Goal: Information Seeking & Learning: Understand process/instructions

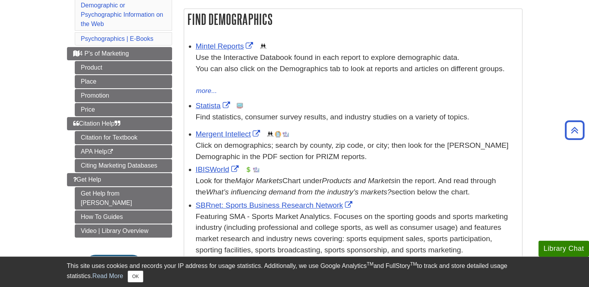
scroll to position [182, 0]
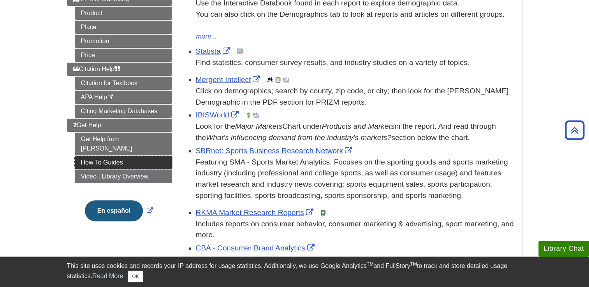
click at [129, 156] on link "How To Guides" at bounding box center [123, 162] width 97 height 13
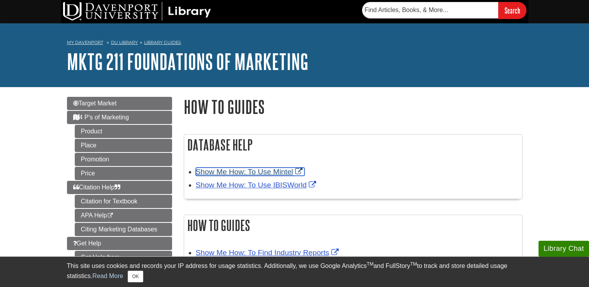
click at [224, 171] on link "Show Me How: To Use Mintel" at bounding box center [250, 172] width 109 height 8
drag, startPoint x: 238, startPoint y: 147, endPoint x: 197, endPoint y: 169, distance: 46.4
click at [197, 169] on div "Database Help Show Me How: To Use Mintel Show Me How: To Use IBISWorld" at bounding box center [353, 166] width 339 height 65
drag, startPoint x: 197, startPoint y: 169, endPoint x: 190, endPoint y: 76, distance: 93.3
click at [190, 76] on div "My Davenport DU Library Library Guides MKTG 211 Foundations of Marketing How To…" at bounding box center [294, 55] width 589 height 64
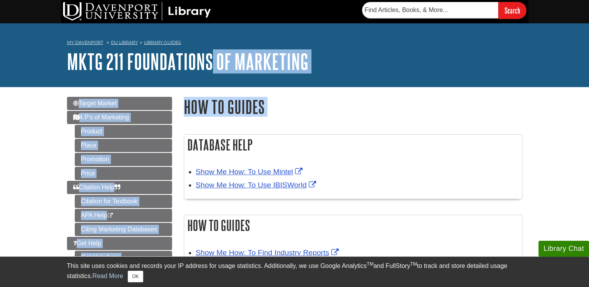
drag, startPoint x: 182, startPoint y: 118, endPoint x: 214, endPoint y: 79, distance: 50.4
click at [214, 79] on div "My Davenport DU Library Library Guides MKTG 211 Foundations of Marketing How To…" at bounding box center [294, 55] width 589 height 64
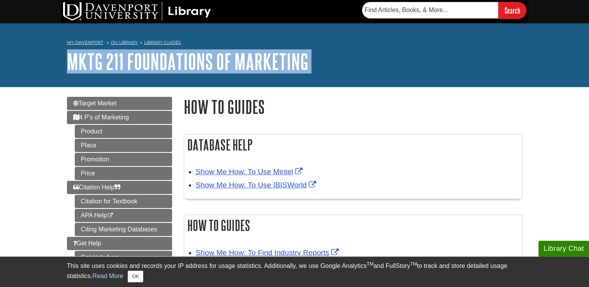
click at [214, 79] on div "My Davenport DU Library Library Guides MKTG 211 Foundations of Marketing How To…" at bounding box center [294, 55] width 589 height 64
drag, startPoint x: 214, startPoint y: 79, endPoint x: 333, endPoint y: 63, distance: 119.9
click at [333, 63] on h1 "MKTG 211 Foundations of Marketing" at bounding box center [295, 61] width 456 height 23
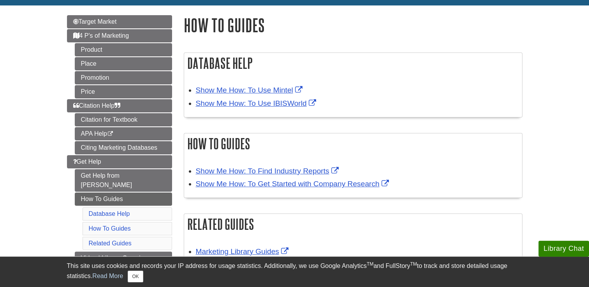
scroll to position [85, 0]
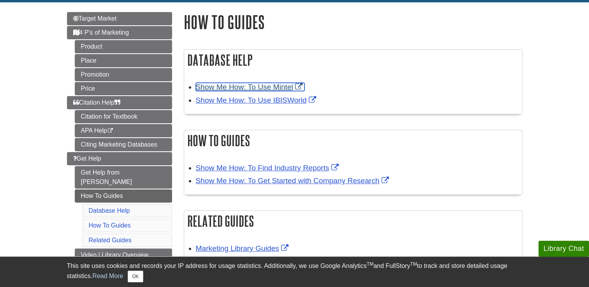
click at [262, 86] on link "Show Me How: To Use Mintel" at bounding box center [250, 87] width 109 height 8
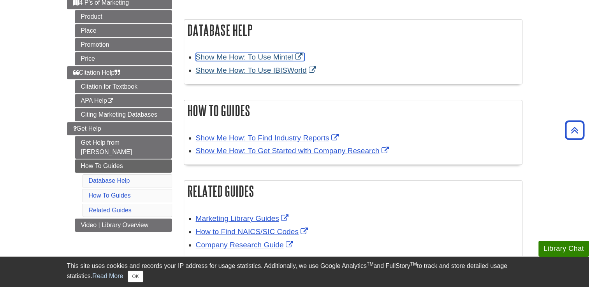
scroll to position [115, 0]
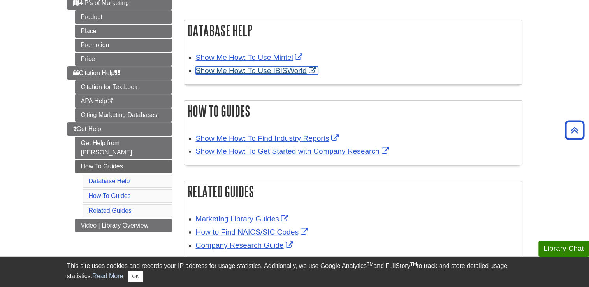
click at [222, 72] on link "Show Me How: To Use IBISWorld" at bounding box center [257, 71] width 122 height 8
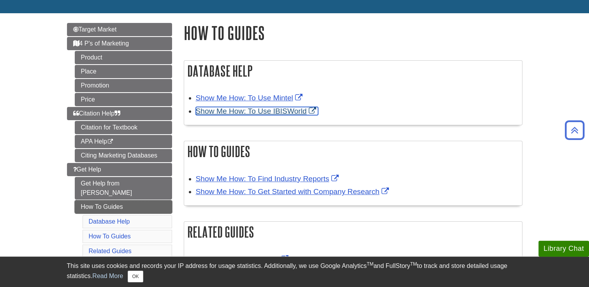
scroll to position [69, 0]
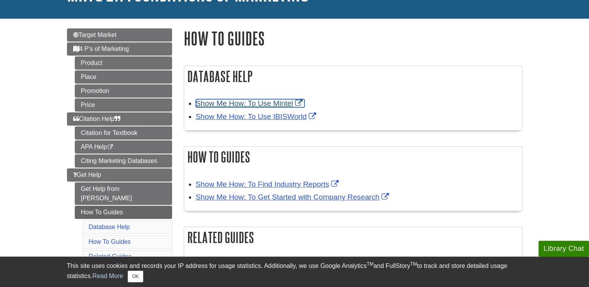
click at [210, 105] on link "Show Me How: To Use Mintel" at bounding box center [250, 103] width 109 height 8
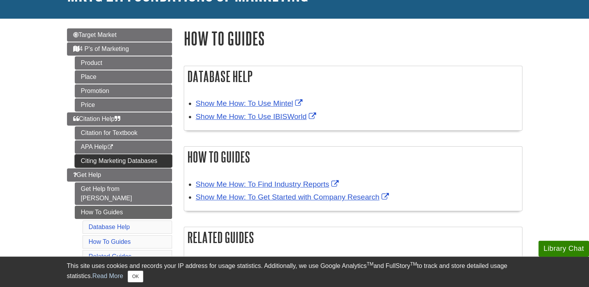
click at [154, 160] on link "Citing Marketing Databases" at bounding box center [123, 161] width 97 height 13
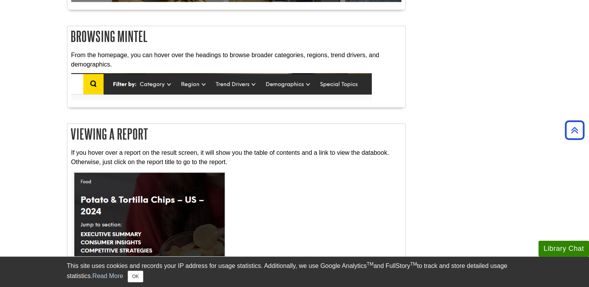
scroll to position [482, 0]
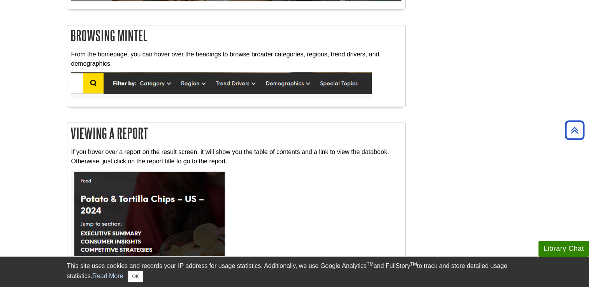
drag, startPoint x: 196, startPoint y: 110, endPoint x: 151, endPoint y: 131, distance: 49.8
click at [151, 131] on h2 "Viewing a Report" at bounding box center [236, 133] width 338 height 21
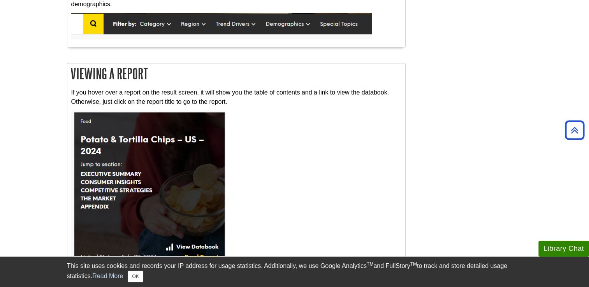
drag, startPoint x: 151, startPoint y: 131, endPoint x: 58, endPoint y: 107, distance: 96.2
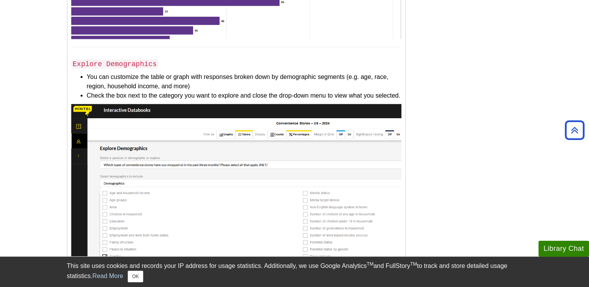
scroll to position [1622, 0]
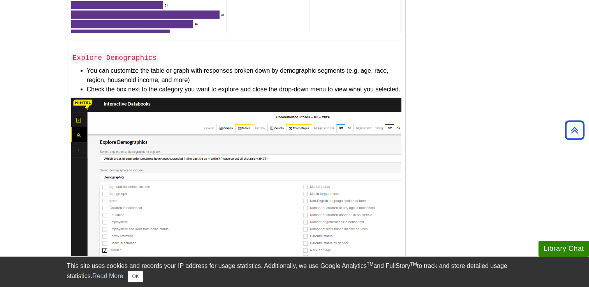
drag, startPoint x: 48, startPoint y: 134, endPoint x: 40, endPoint y: 180, distance: 46.2
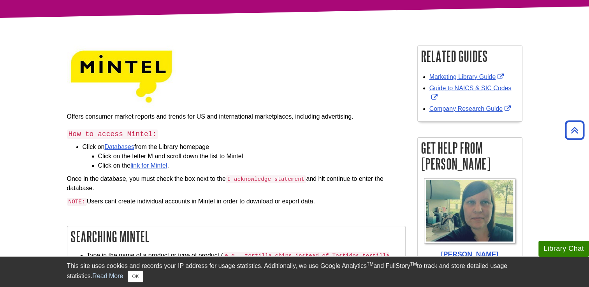
scroll to position [0, 0]
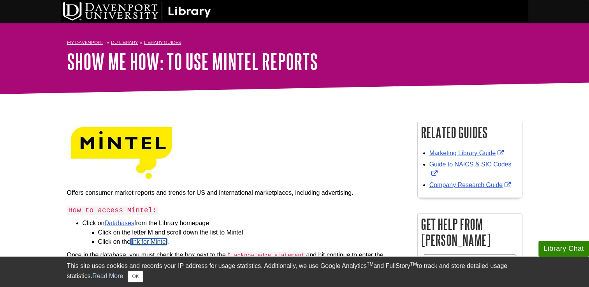
click at [151, 243] on link "link for Mintel" at bounding box center [148, 242] width 37 height 7
click at [128, 43] on link "DU Library" at bounding box center [124, 42] width 27 height 5
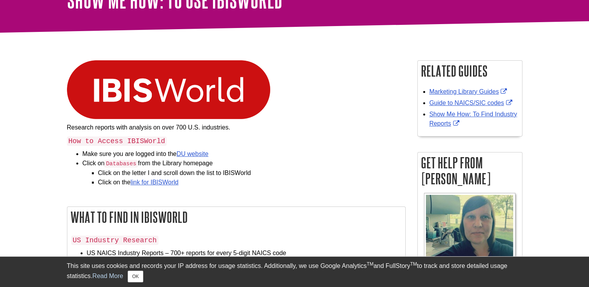
scroll to position [62, 0]
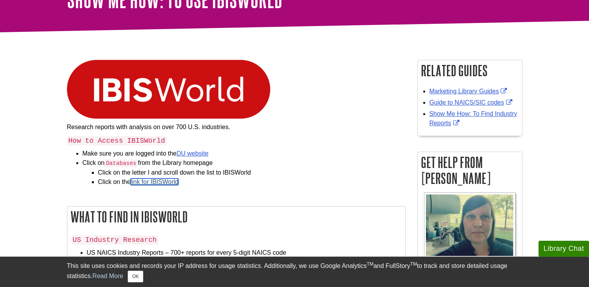
click at [166, 182] on link "link for IBISWorld" at bounding box center [154, 182] width 48 height 7
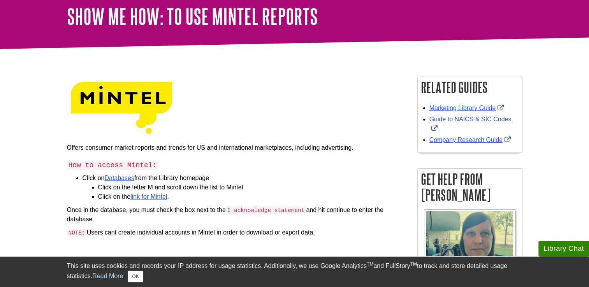
scroll to position [58, 0]
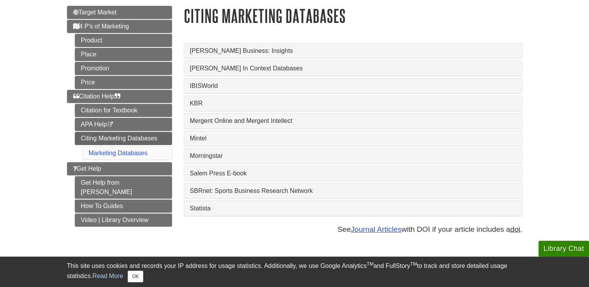
scroll to position [92, 0]
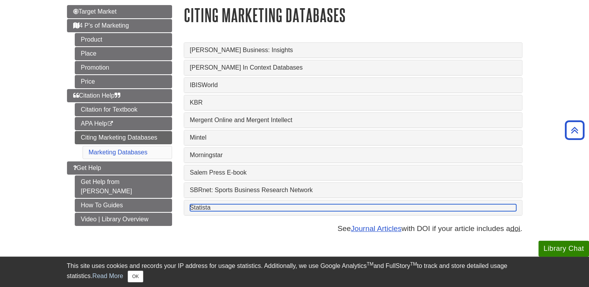
click at [204, 206] on link "Statista" at bounding box center [353, 207] width 326 height 7
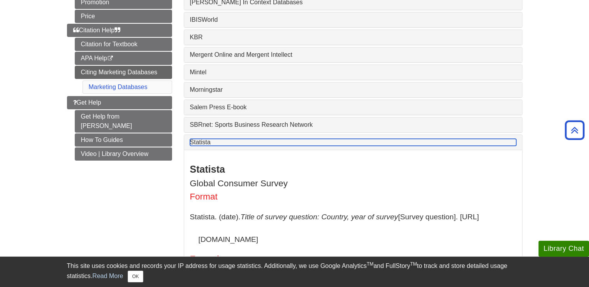
scroll to position [156, 0]
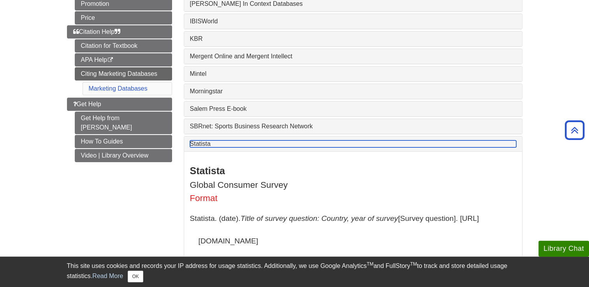
click at [206, 145] on link "Statista" at bounding box center [353, 144] width 326 height 7
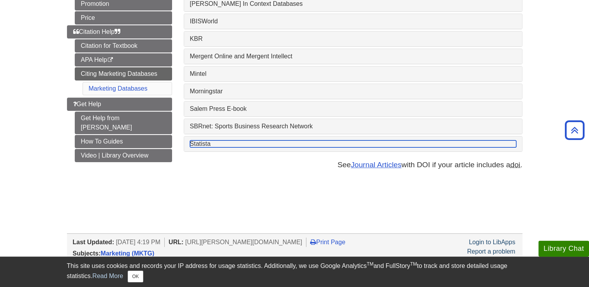
click at [207, 146] on link "Statista" at bounding box center [353, 144] width 326 height 7
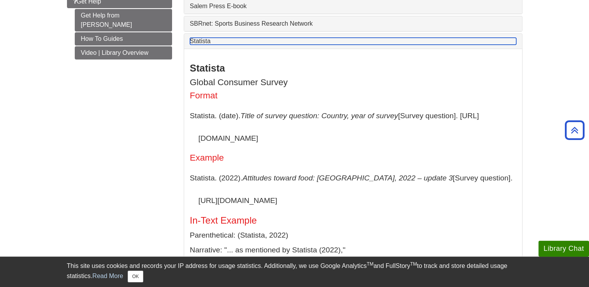
scroll to position [263, 0]
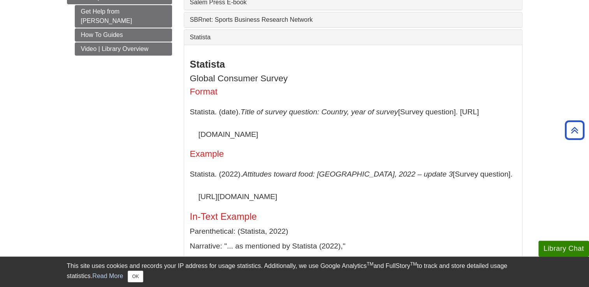
click at [228, 137] on p "Statista. (date). Title of survey question: Country, year of survey [Survey que…" at bounding box center [353, 123] width 326 height 45
drag, startPoint x: 228, startPoint y: 137, endPoint x: 261, endPoint y: 183, distance: 56.3
click at [261, 183] on p "Statista. (2022). Attitudes toward food: [GEOGRAPHIC_DATA], 2022 – update 3 [Su…" at bounding box center [353, 185] width 326 height 45
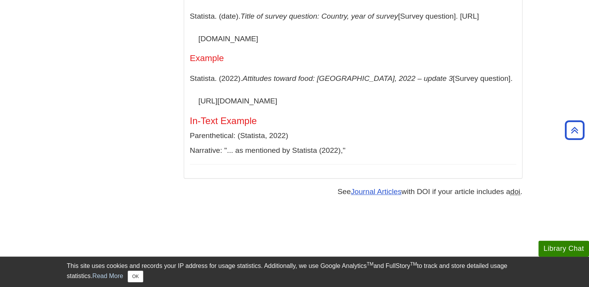
scroll to position [236, 0]
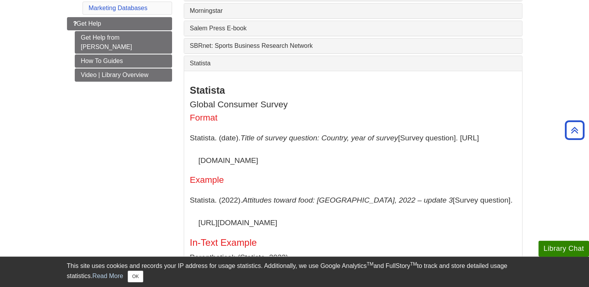
drag, startPoint x: 199, startPoint y: 160, endPoint x: 221, endPoint y: 166, distance: 22.5
click at [221, 166] on p "Statista. (date). Title of survey question: Country, year of survey [Survey que…" at bounding box center [353, 149] width 326 height 45
drag, startPoint x: 221, startPoint y: 166, endPoint x: 241, endPoint y: 162, distance: 20.6
click at [241, 162] on p "Statista. (date). Title of survey question: Country, year of survey [Survey que…" at bounding box center [353, 149] width 326 height 45
drag, startPoint x: 278, startPoint y: 163, endPoint x: 192, endPoint y: 162, distance: 86.1
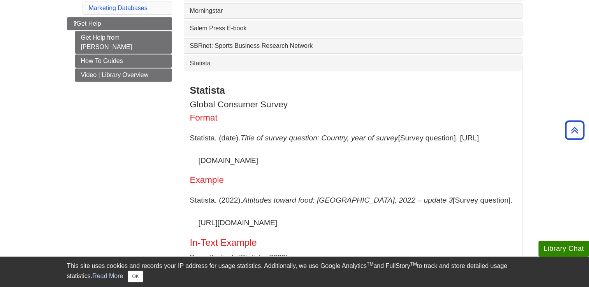
click at [192, 162] on p "Statista. (date). Title of survey question: Country, year of survey [Survey que…" at bounding box center [353, 149] width 326 height 45
copy p "[URL][DOMAIN_NAME]"
